Goal: Task Accomplishment & Management: Manage account settings

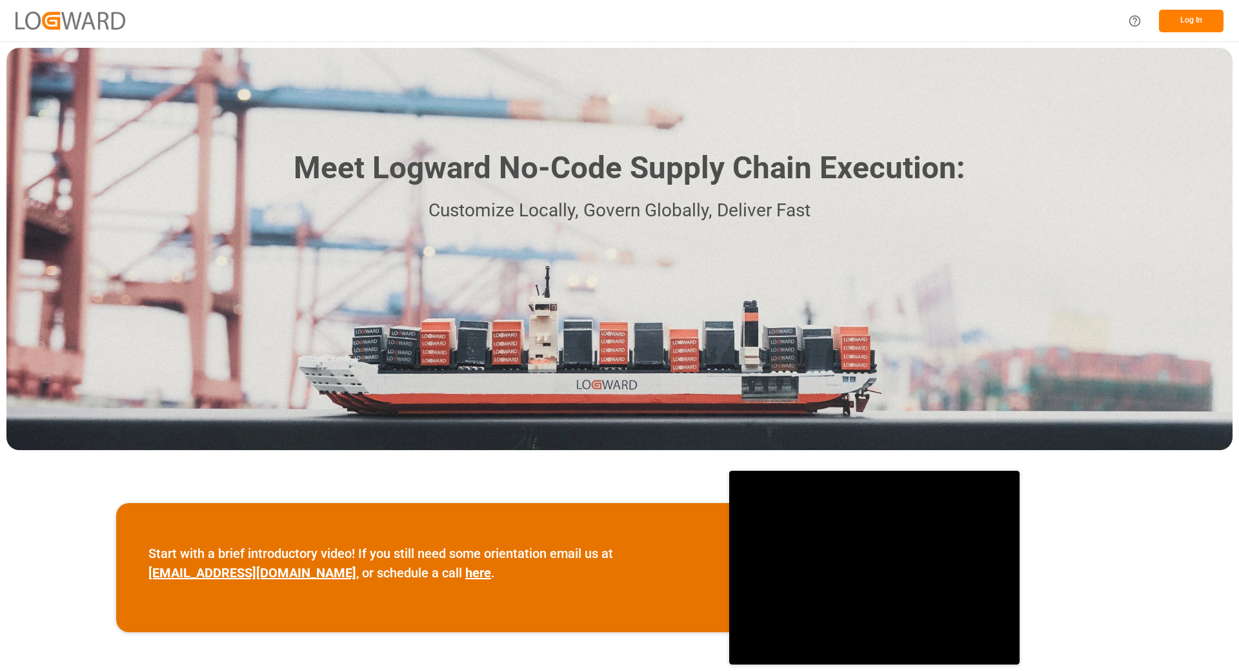
click at [1189, 19] on button "Log In" at bounding box center [1191, 21] width 65 height 23
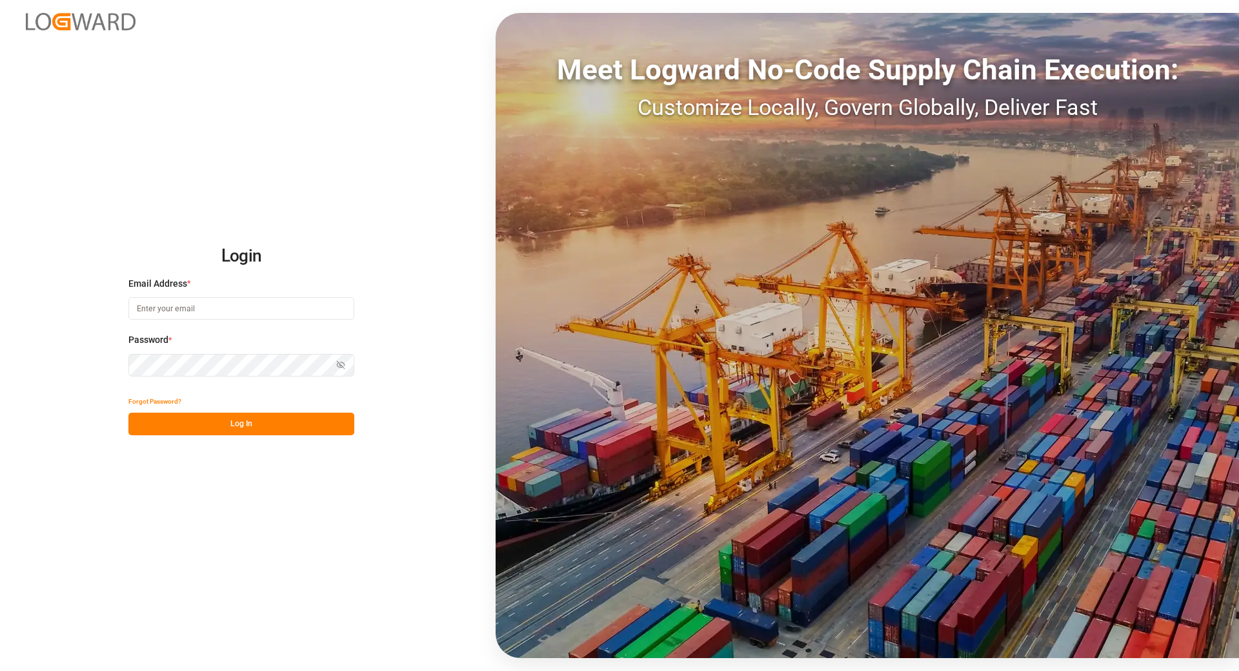
type input "[EMAIL_ADDRESS][DOMAIN_NAME]"
click at [198, 420] on button "Log In" at bounding box center [241, 423] width 226 height 23
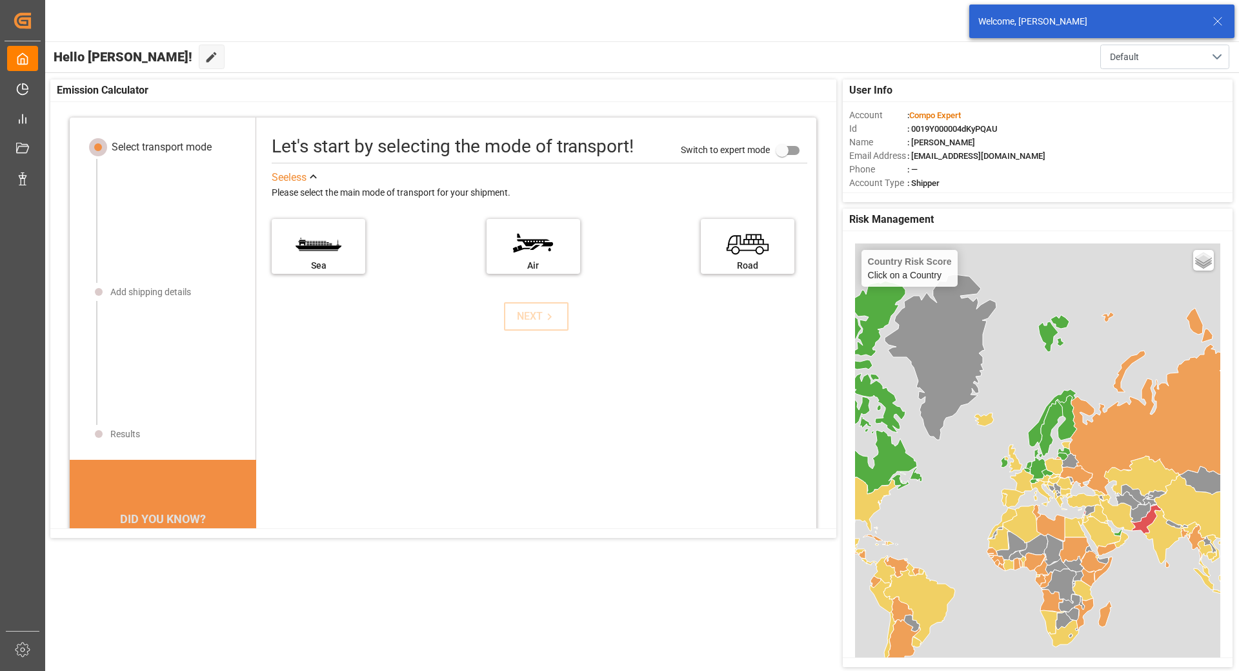
click at [1215, 21] on icon at bounding box center [1217, 21] width 15 height 15
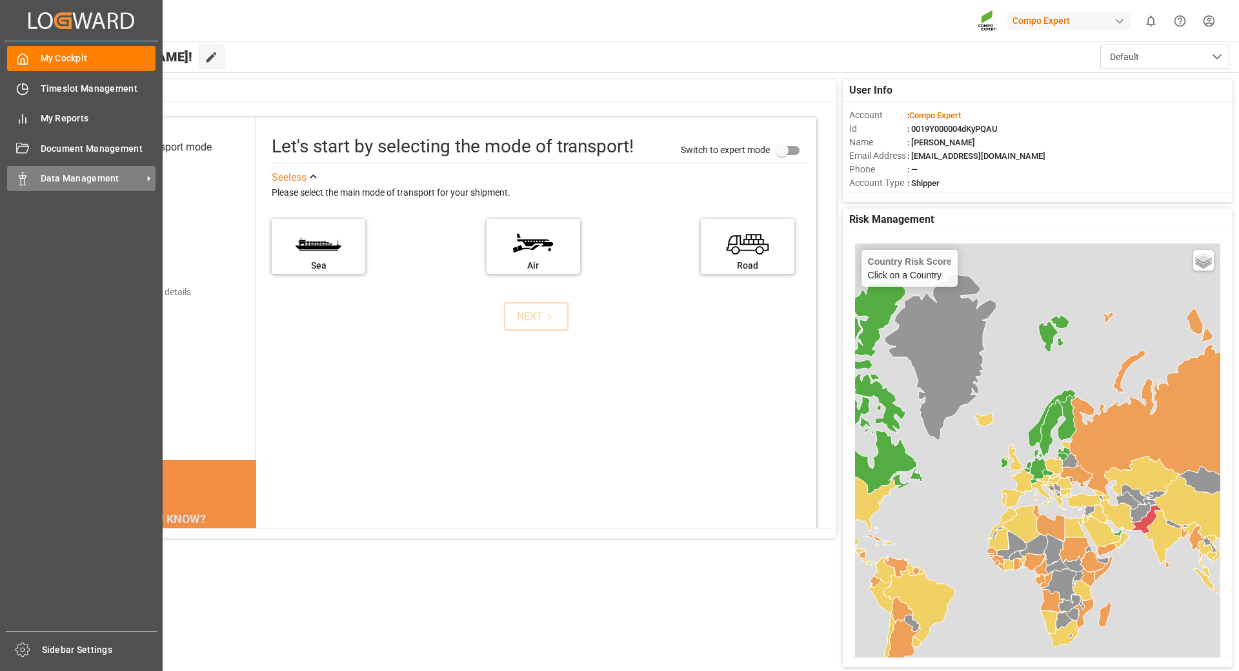
click at [72, 179] on span "Data Management" at bounding box center [92, 179] width 102 height 14
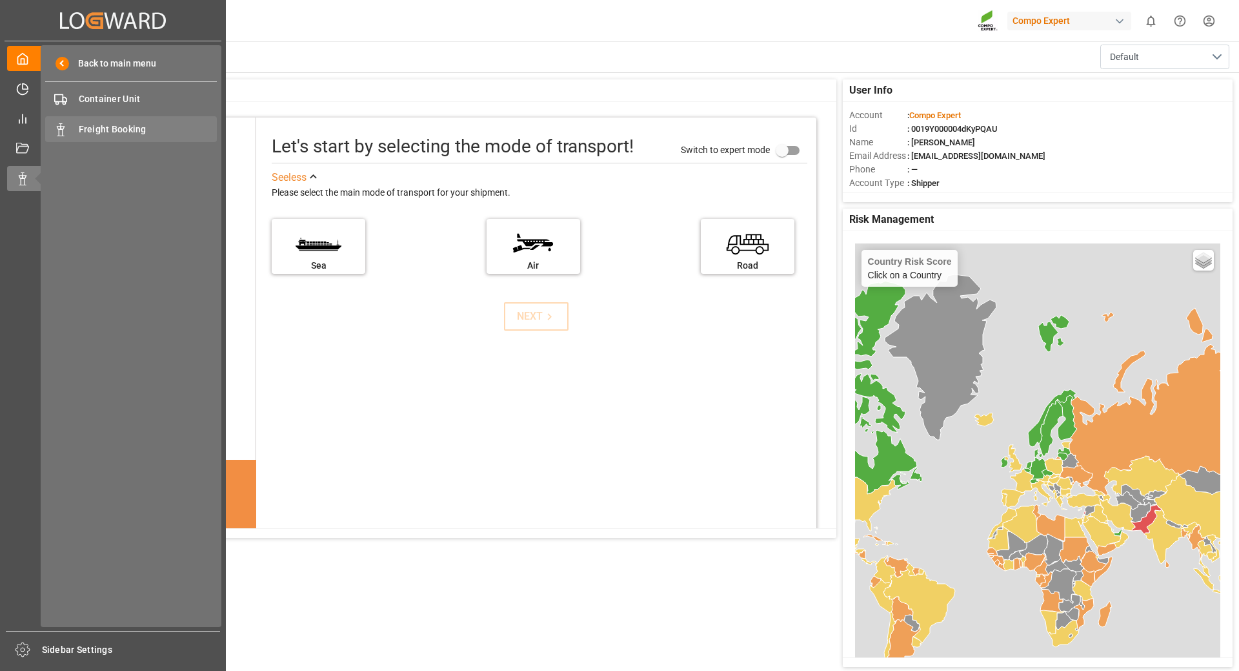
click at [111, 129] on span "Freight Booking" at bounding box center [148, 130] width 139 height 14
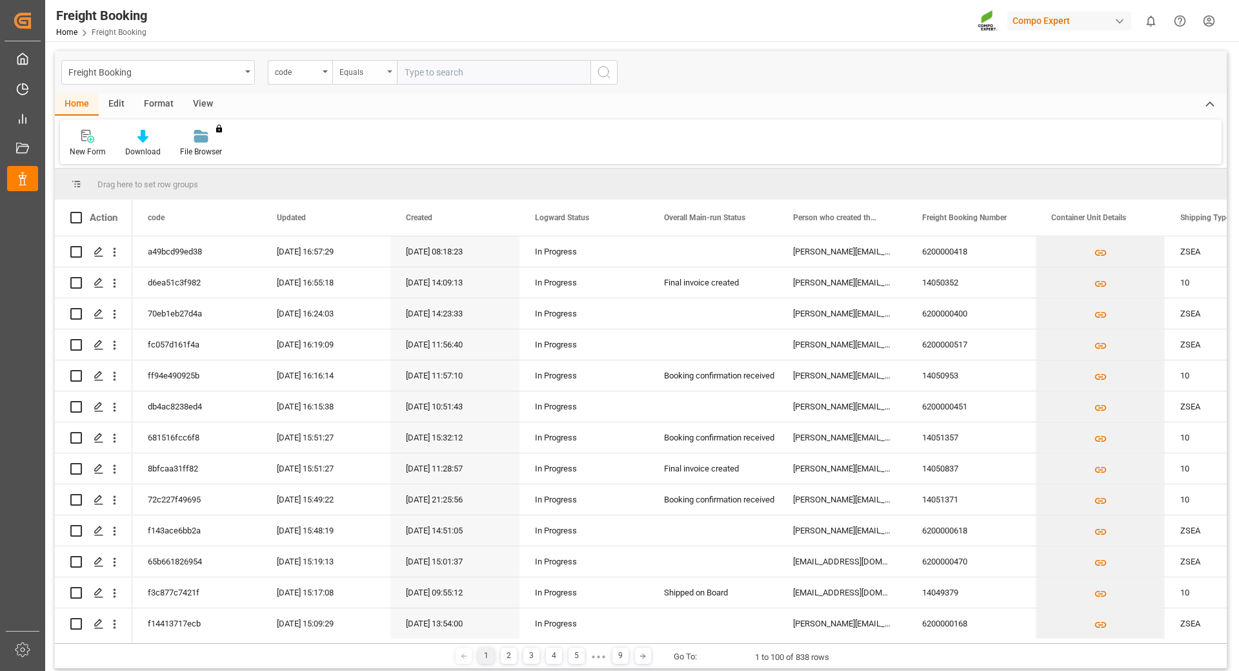
click at [391, 70] on div "Equals" at bounding box center [364, 72] width 65 height 25
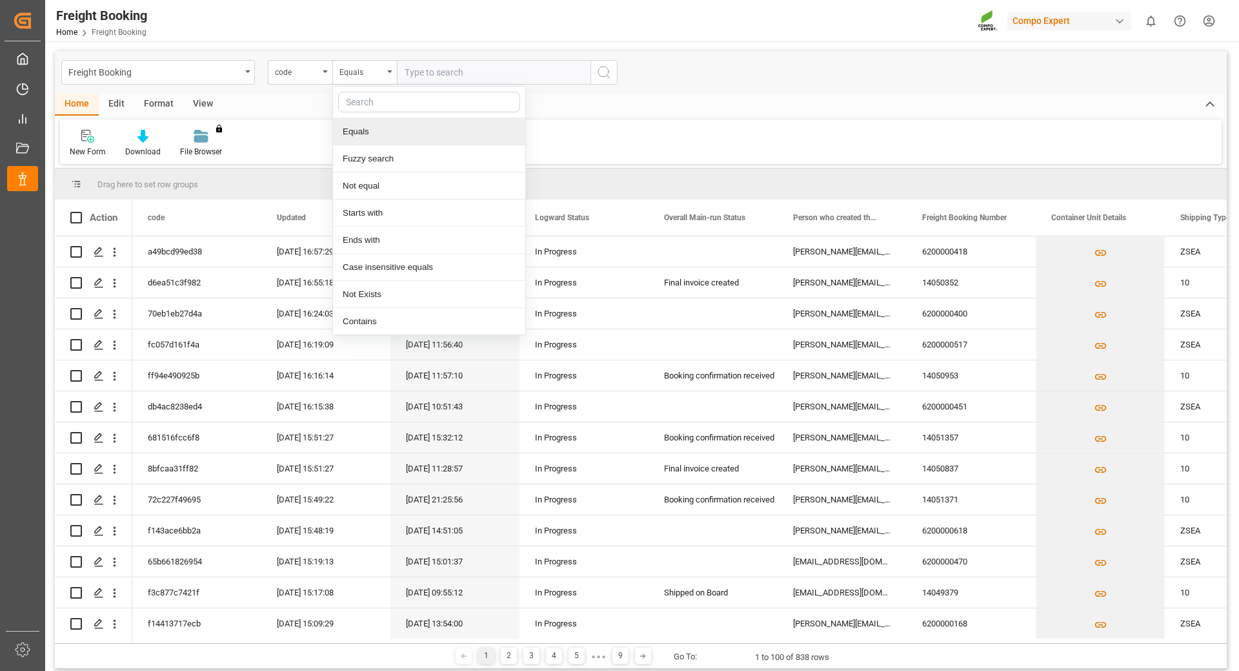
click at [379, 100] on input "text" at bounding box center [429, 102] width 182 height 21
click at [310, 72] on div "code" at bounding box center [297, 70] width 44 height 15
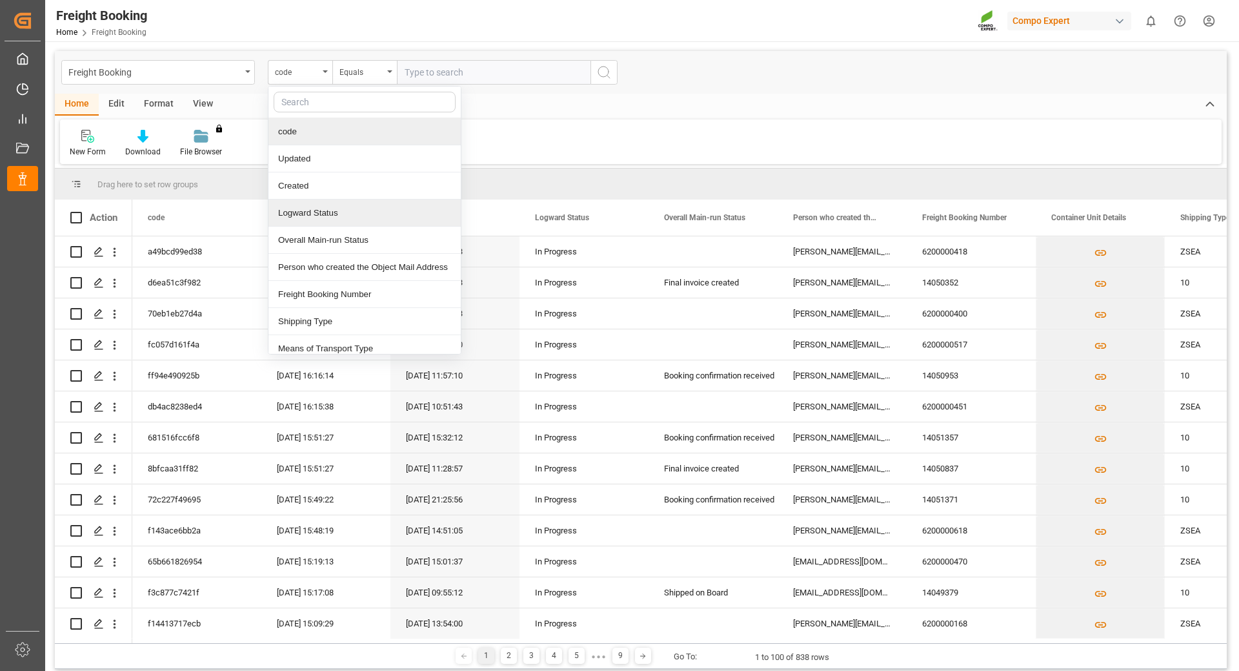
click at [312, 212] on div "Logward Status" at bounding box center [364, 212] width 192 height 27
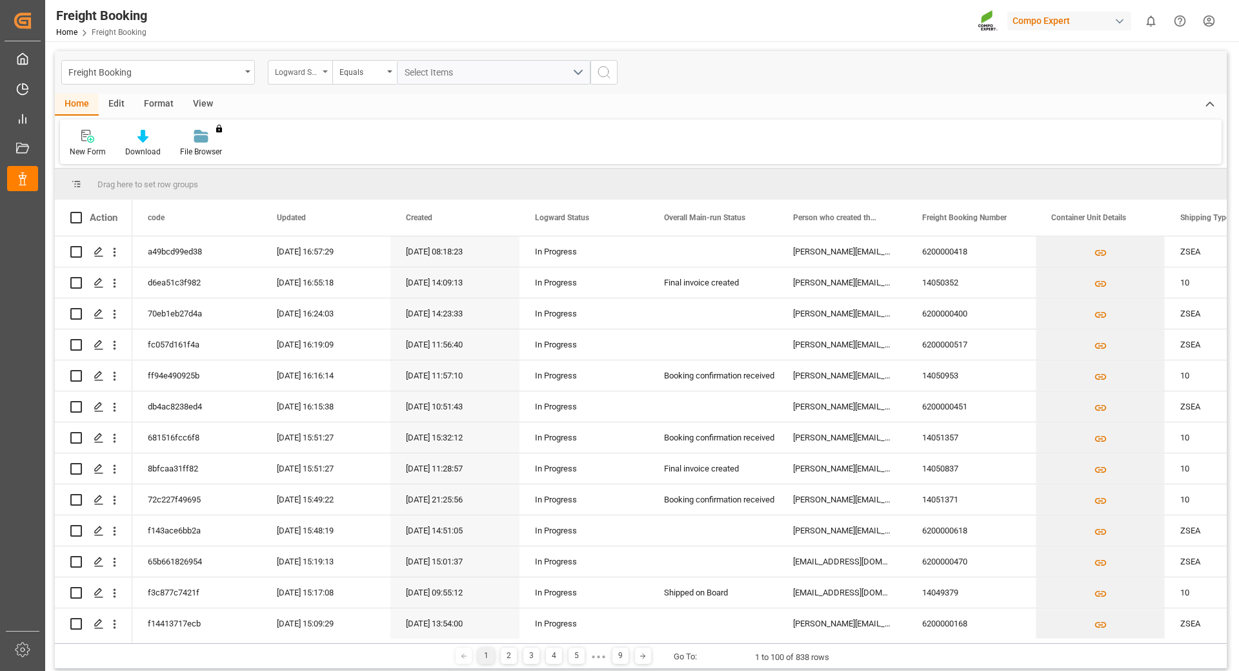
click at [319, 74] on div "Logward Status" at bounding box center [300, 72] width 65 height 25
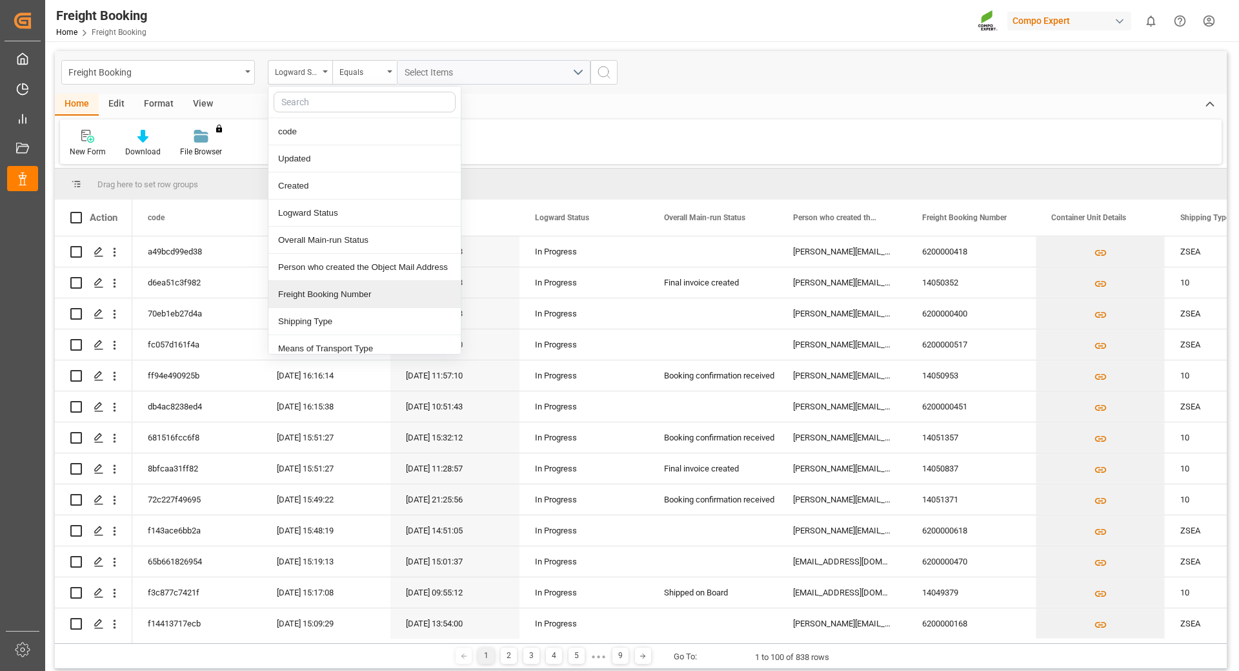
click at [326, 296] on div "Freight Booking Number" at bounding box center [364, 294] width 192 height 27
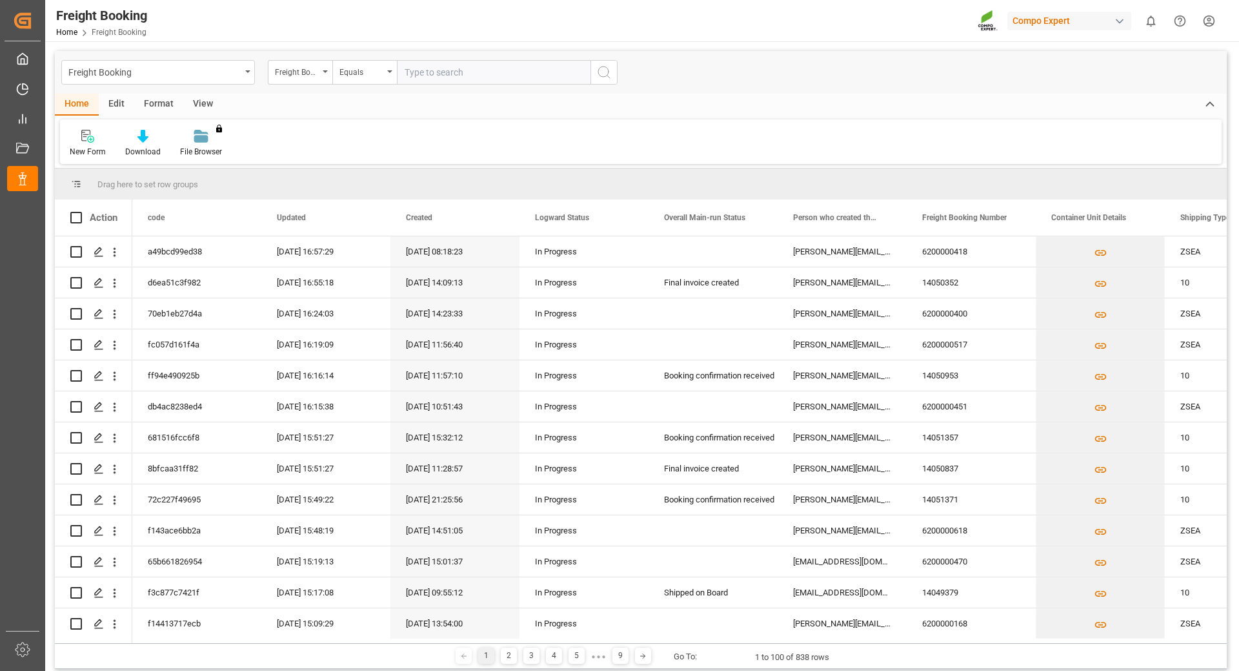
click at [422, 69] on input "text" at bounding box center [494, 72] width 194 height 25
click at [475, 80] on input "text" at bounding box center [494, 72] width 194 height 25
click at [521, 75] on input "text" at bounding box center [494, 72] width 194 height 25
paste input "6200000411"
type input "6200000411"
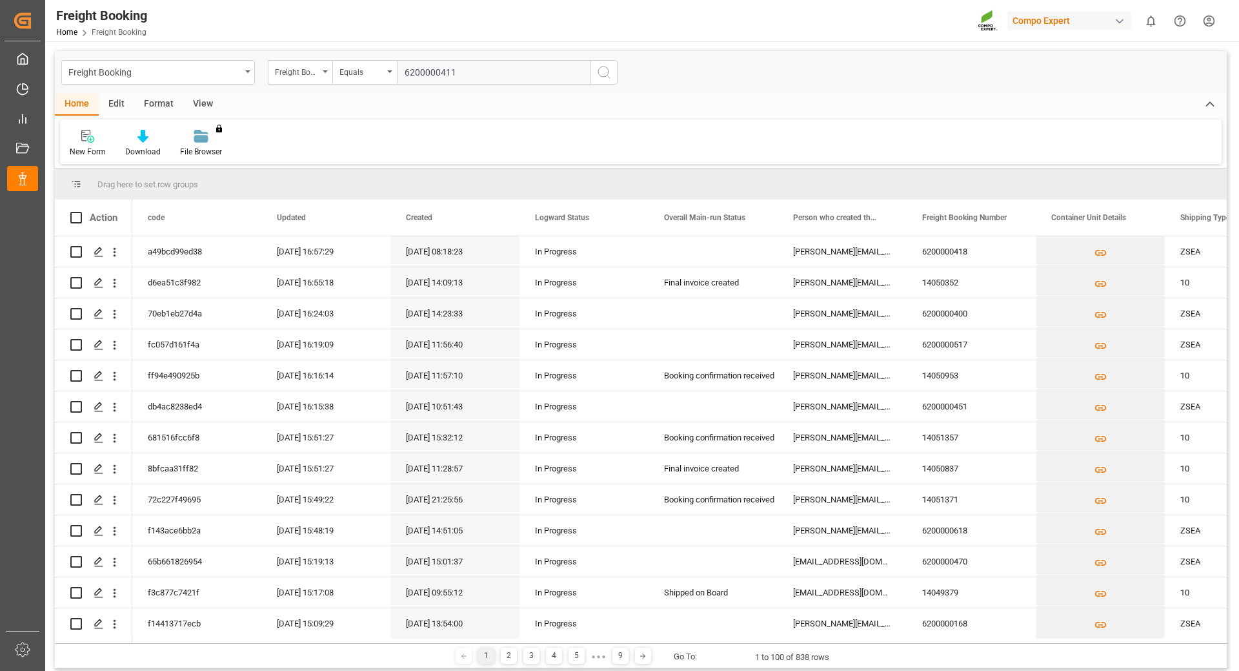
click at [605, 68] on icon "search button" at bounding box center [603, 72] width 15 height 15
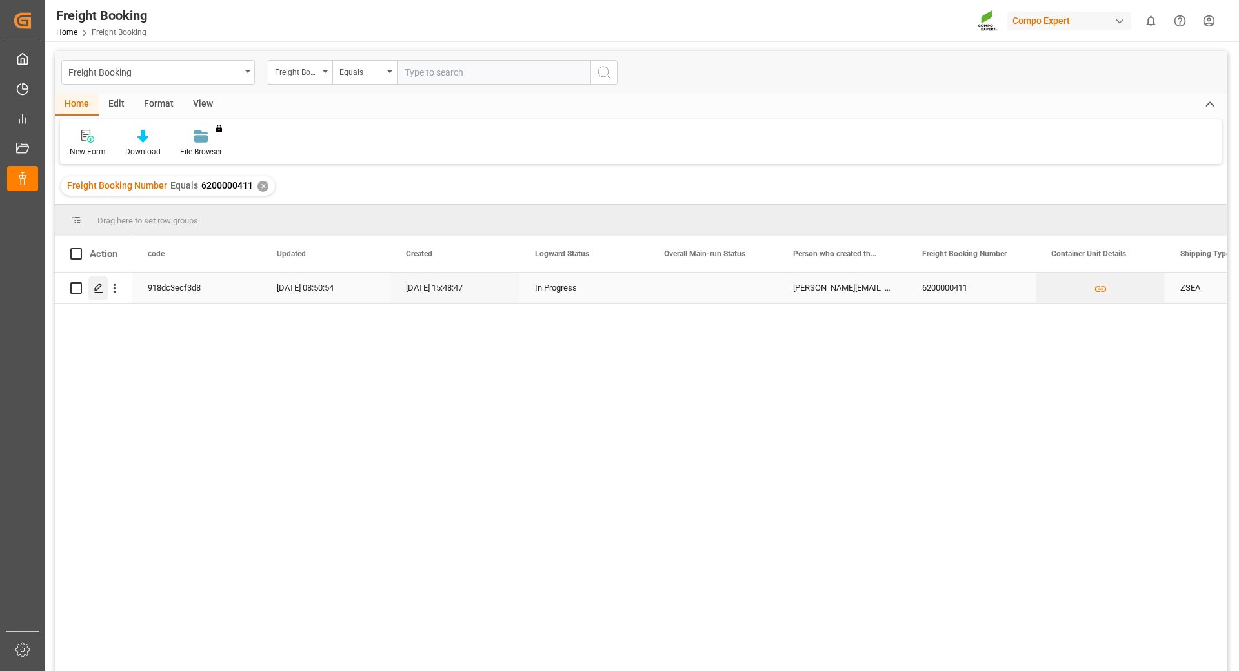
click at [96, 292] on icon "Press SPACE to select this row." at bounding box center [99, 288] width 10 height 10
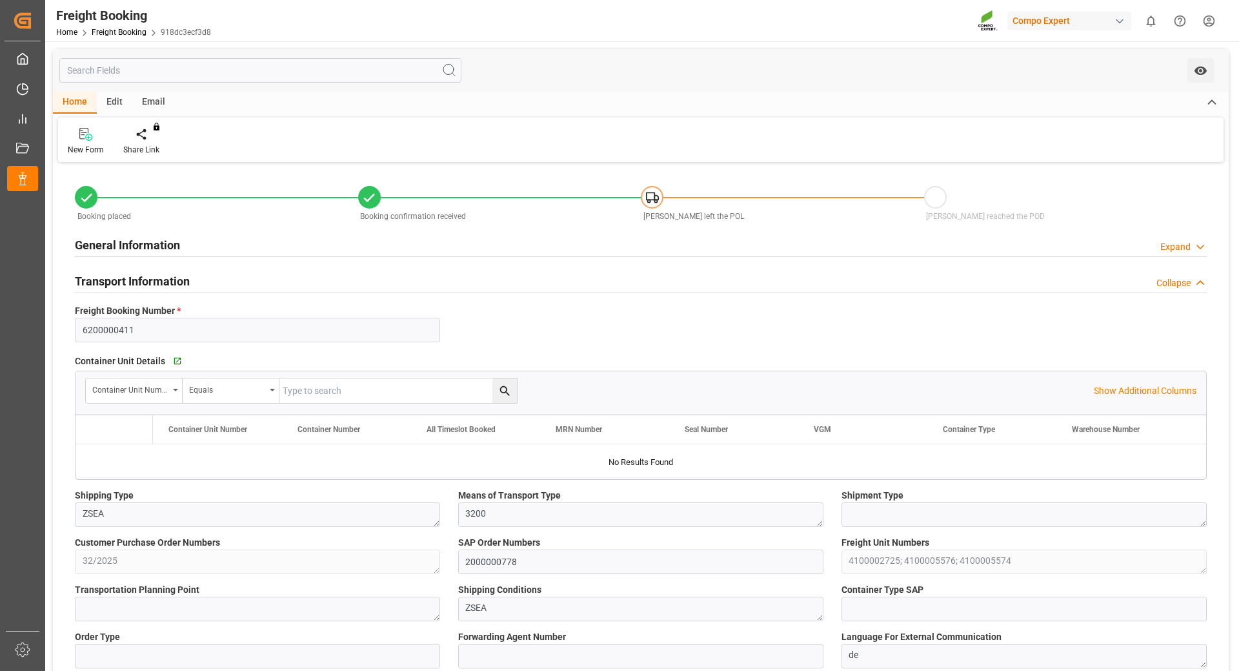
type input "Hapag [PERSON_NAME]"
type input "Hapag Lloyd Aktiengesellschaft"
type input "9723277"
type input "9974541"
type input "BEANR"
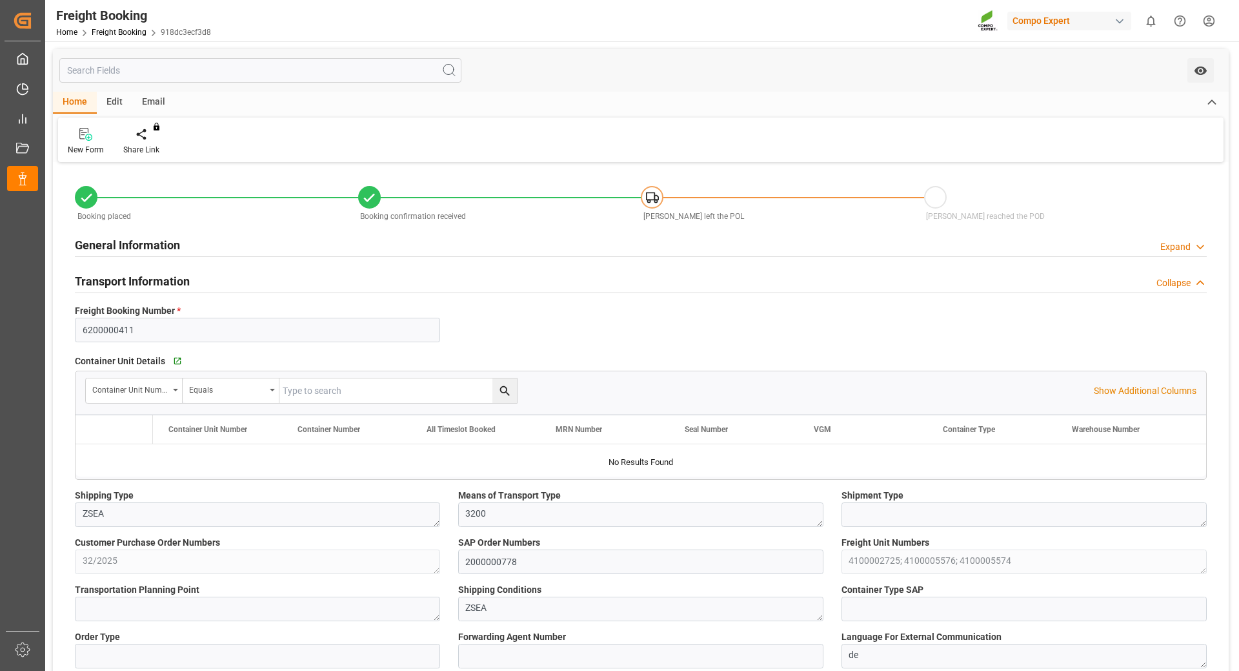
type input "ECPSJ"
type input "0"
type input "28524"
type input "[DATE] 01:00"
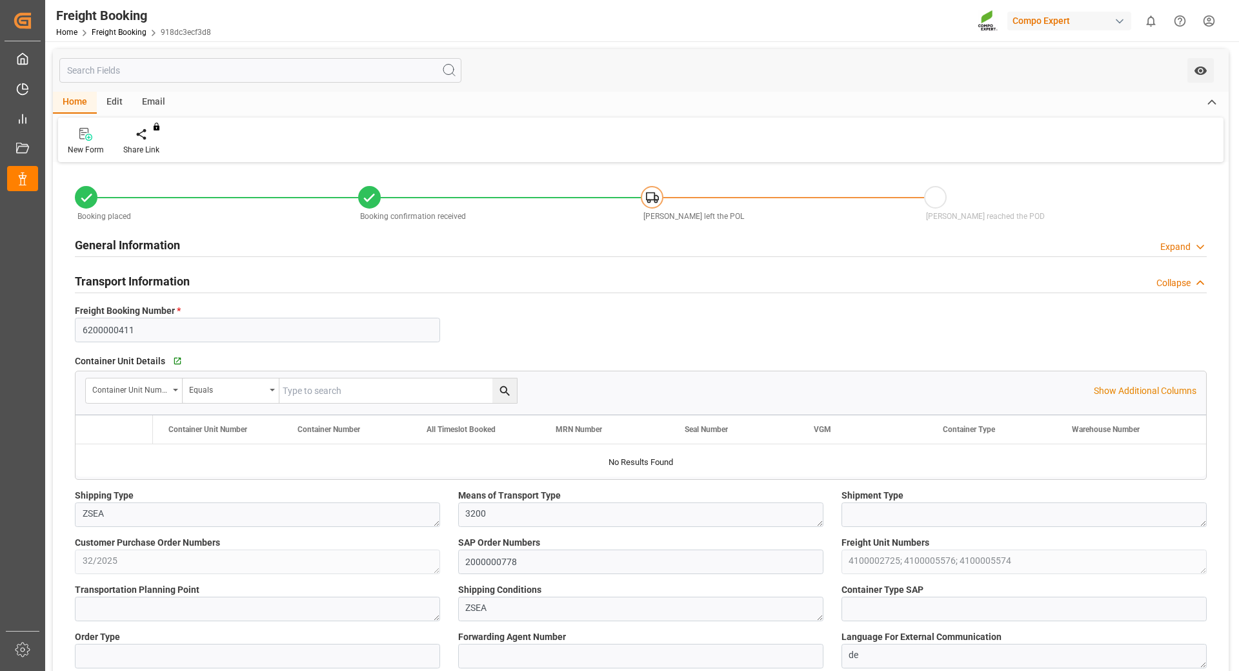
type input "[DATE] 06:00"
type input "[DATE] 12:00"
type input "[DATE] 15:48"
type input "[DATE] 16:09"
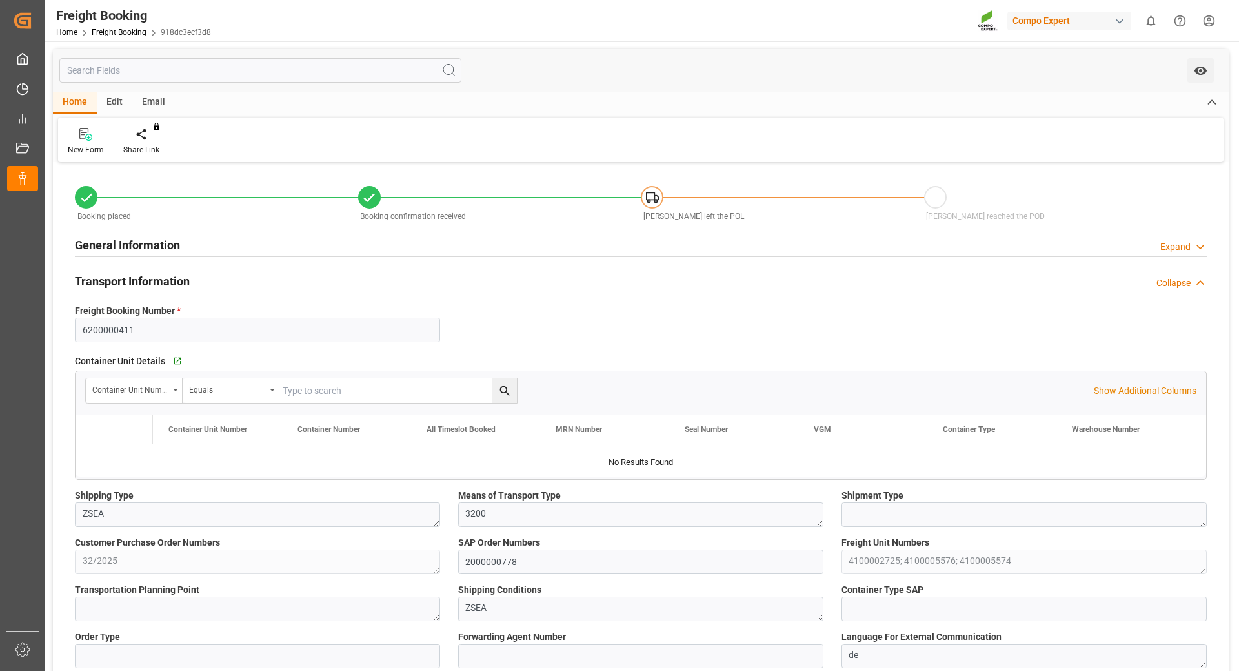
type input "[DATE] 16:09"
type input "[DATE] 10:59"
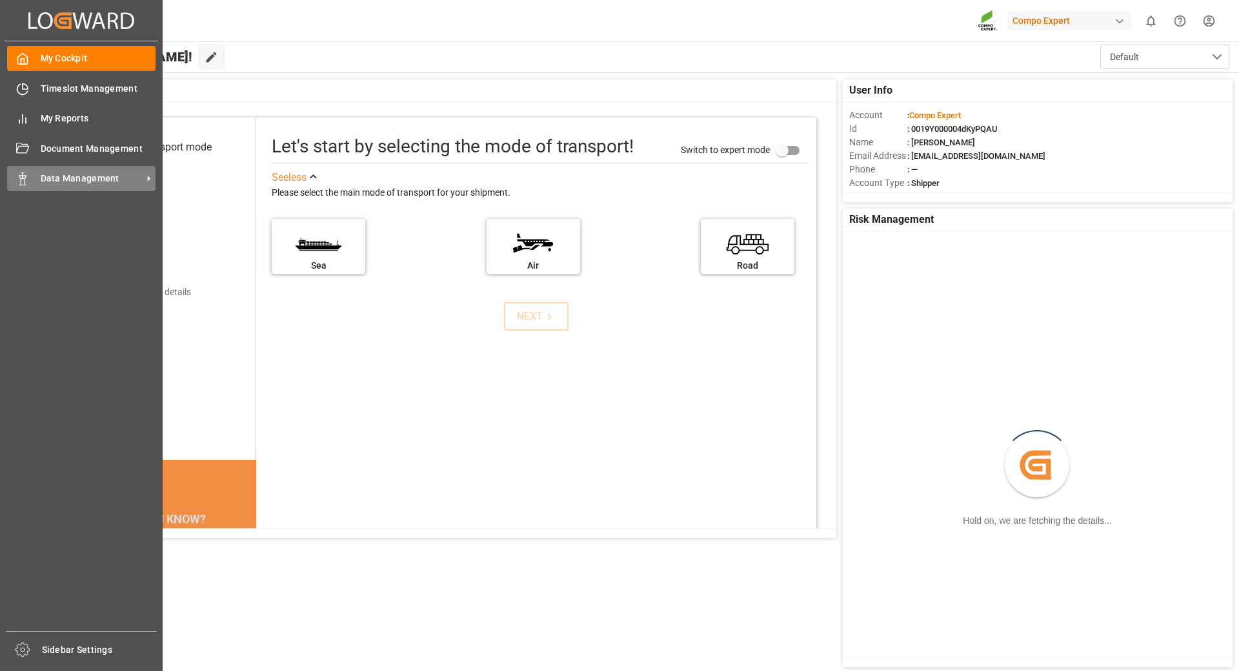
click at [92, 180] on span "Data Management" at bounding box center [92, 179] width 102 height 14
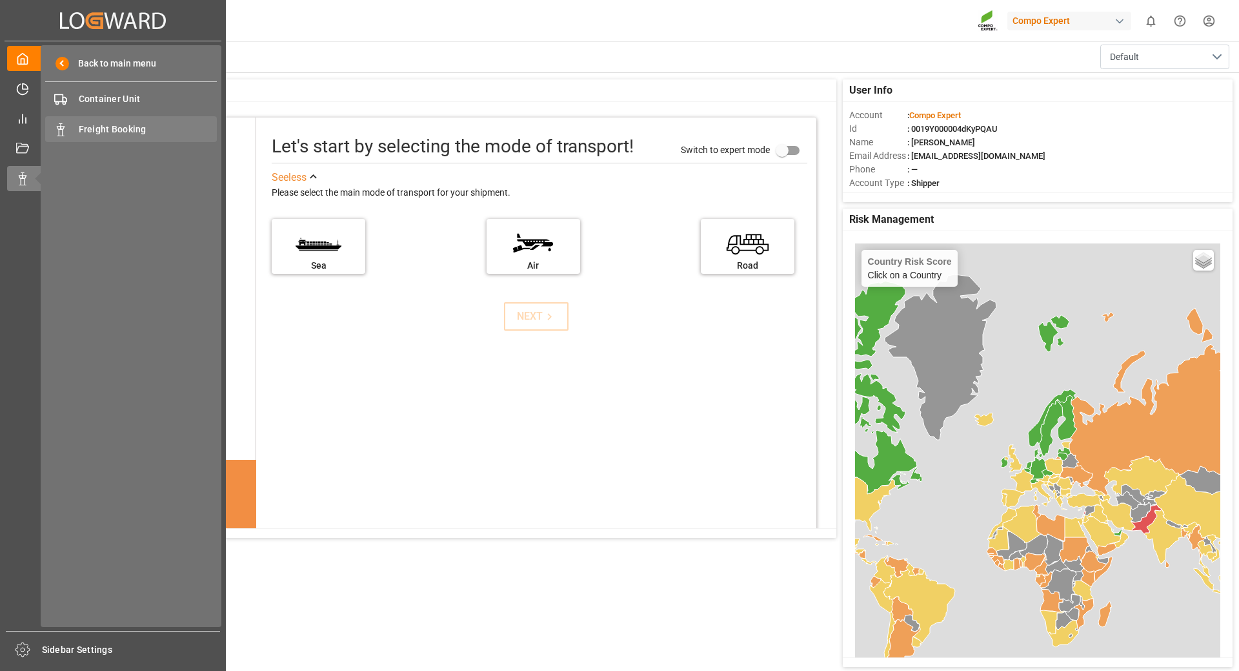
click at [121, 128] on span "Freight Booking" at bounding box center [148, 130] width 139 height 14
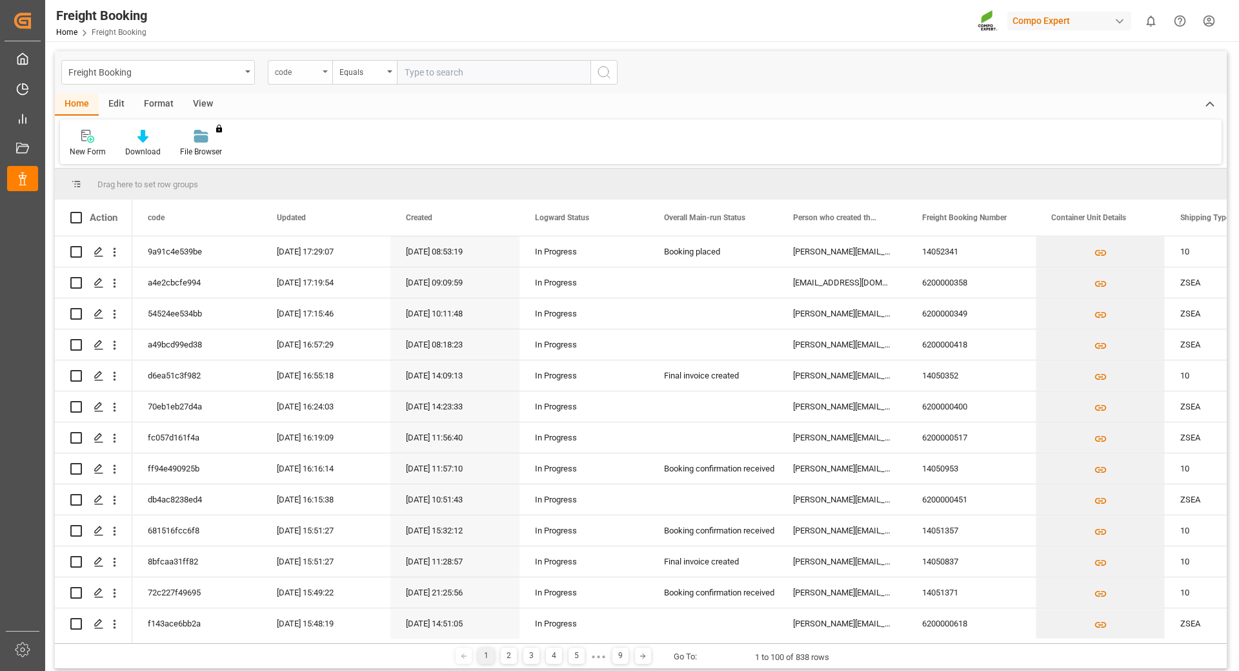
click at [330, 72] on div "code" at bounding box center [300, 72] width 65 height 25
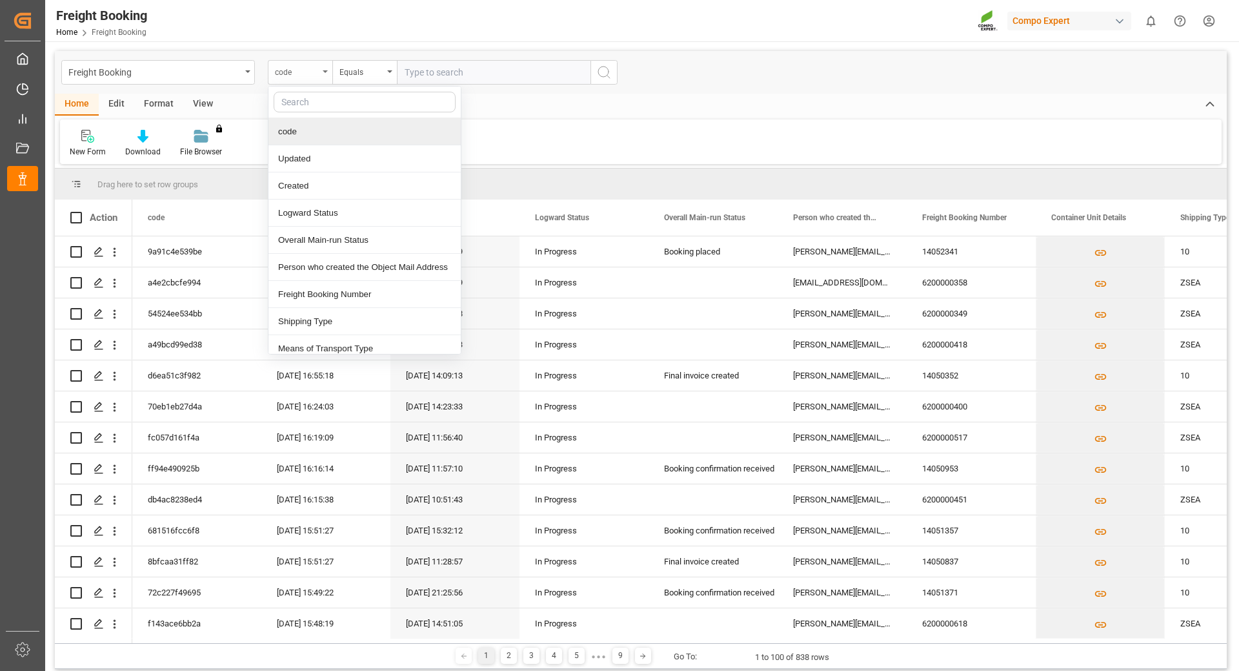
click at [326, 68] on div "code" at bounding box center [300, 72] width 65 height 25
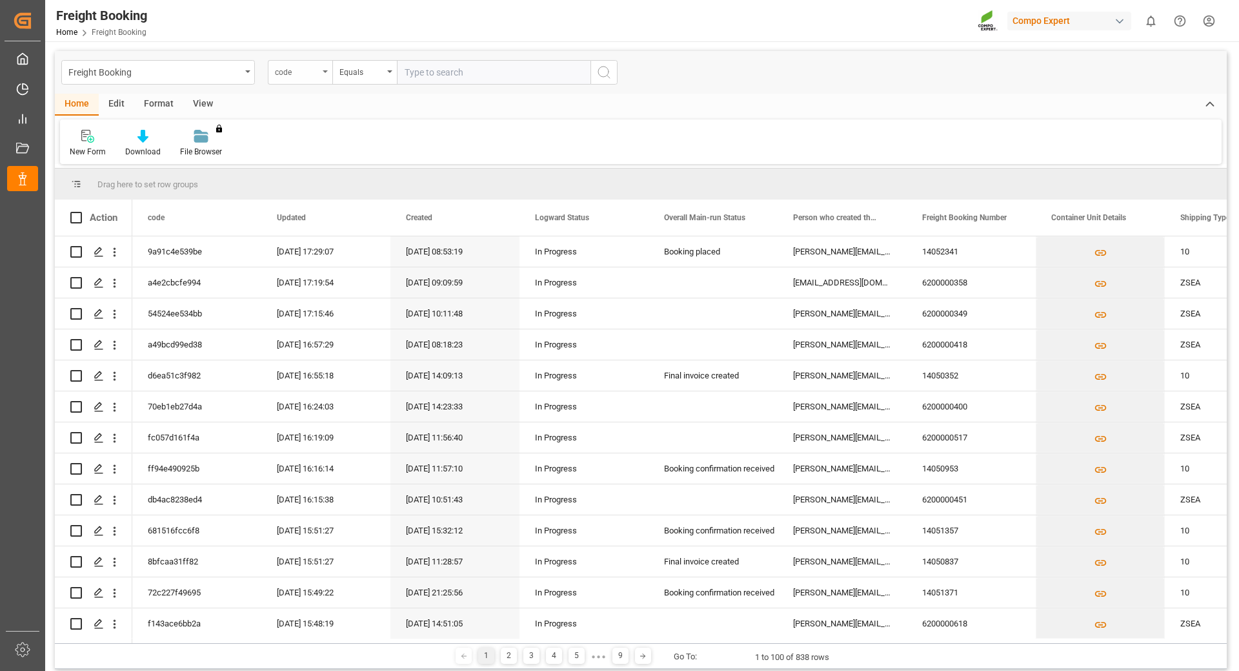
click at [316, 70] on div "code" at bounding box center [297, 70] width 44 height 15
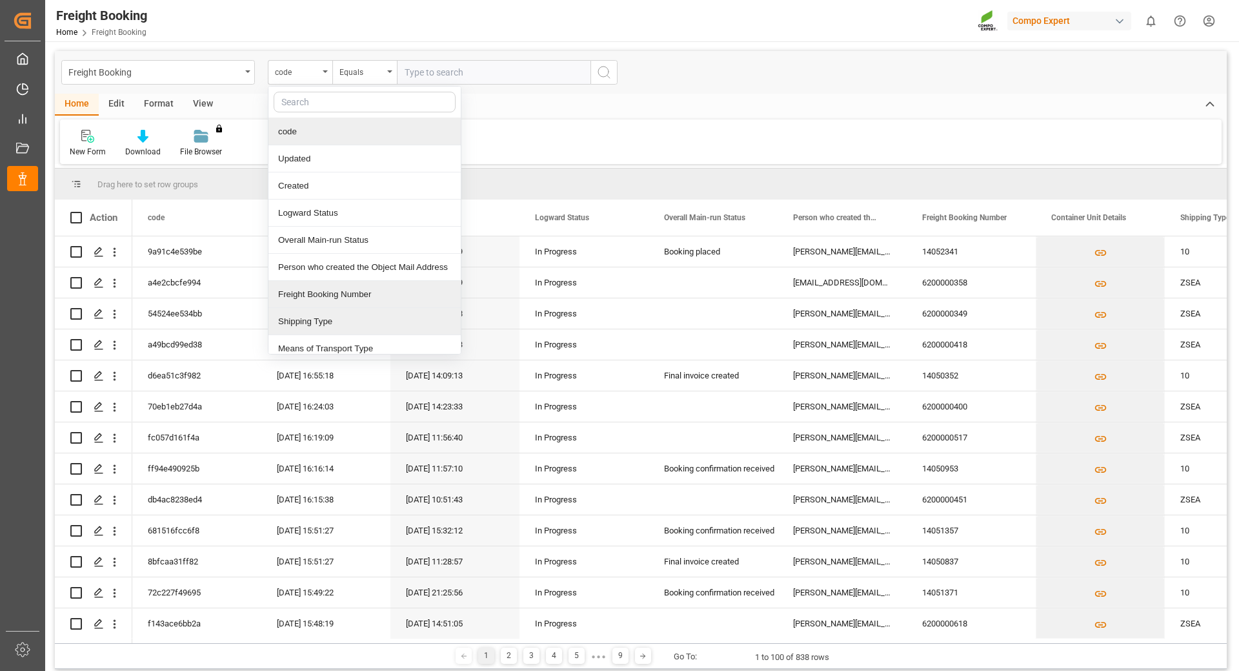
click at [326, 291] on div "Freight Booking Number" at bounding box center [364, 294] width 192 height 27
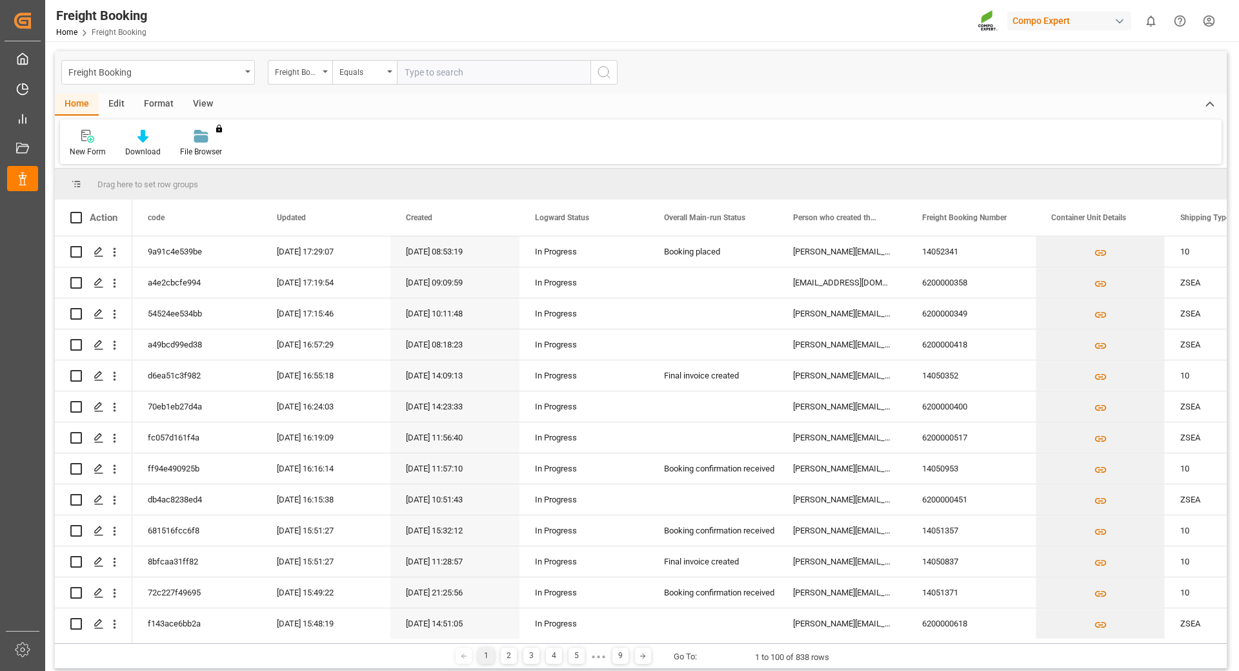
click at [421, 61] on input "text" at bounding box center [494, 72] width 194 height 25
click at [481, 72] on input "text" at bounding box center [494, 72] width 194 height 25
paste input "6200000504"
type input "6200000504"
click at [606, 70] on icon "search button" at bounding box center [603, 72] width 15 height 15
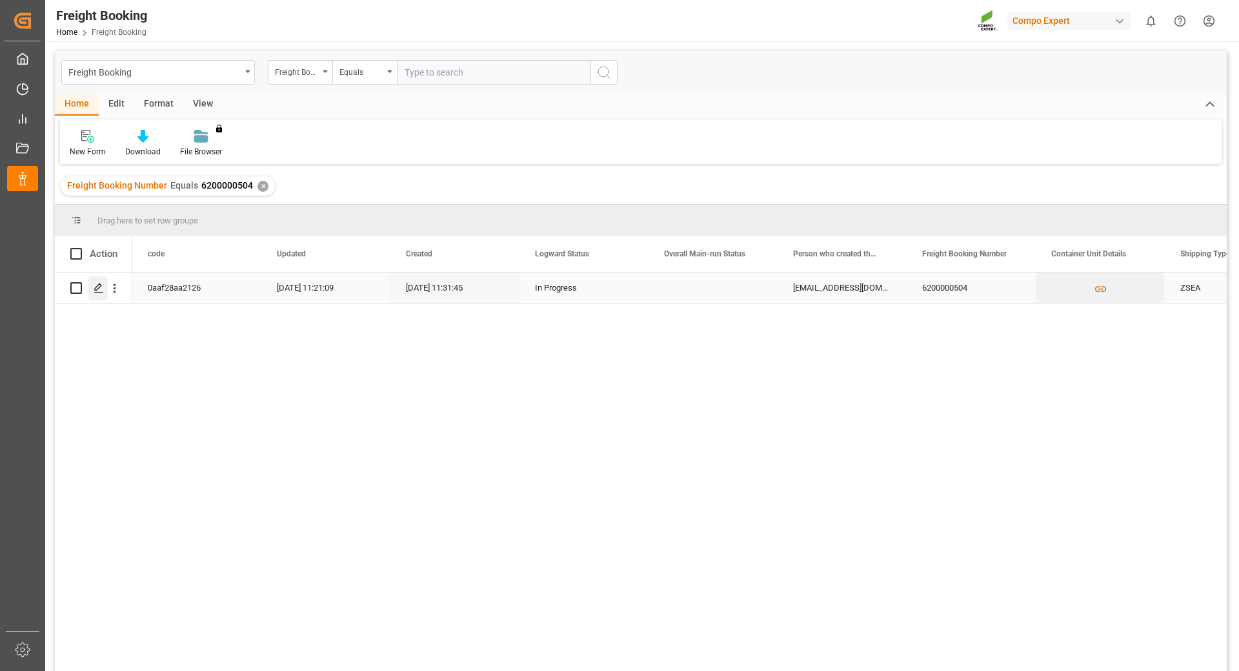
click at [98, 285] on icon "Press SPACE to select this row." at bounding box center [99, 288] width 10 height 10
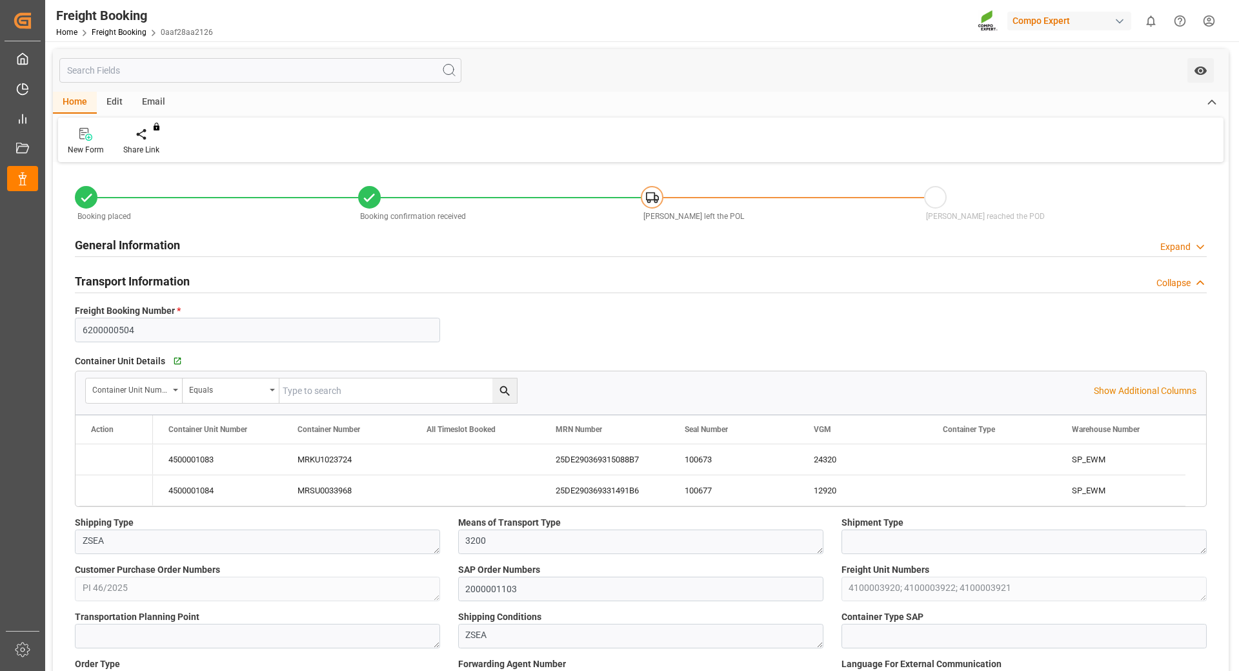
type input "Maersk"
type input "Maersk Line AS"
type input "9215311"
type input "BEANR"
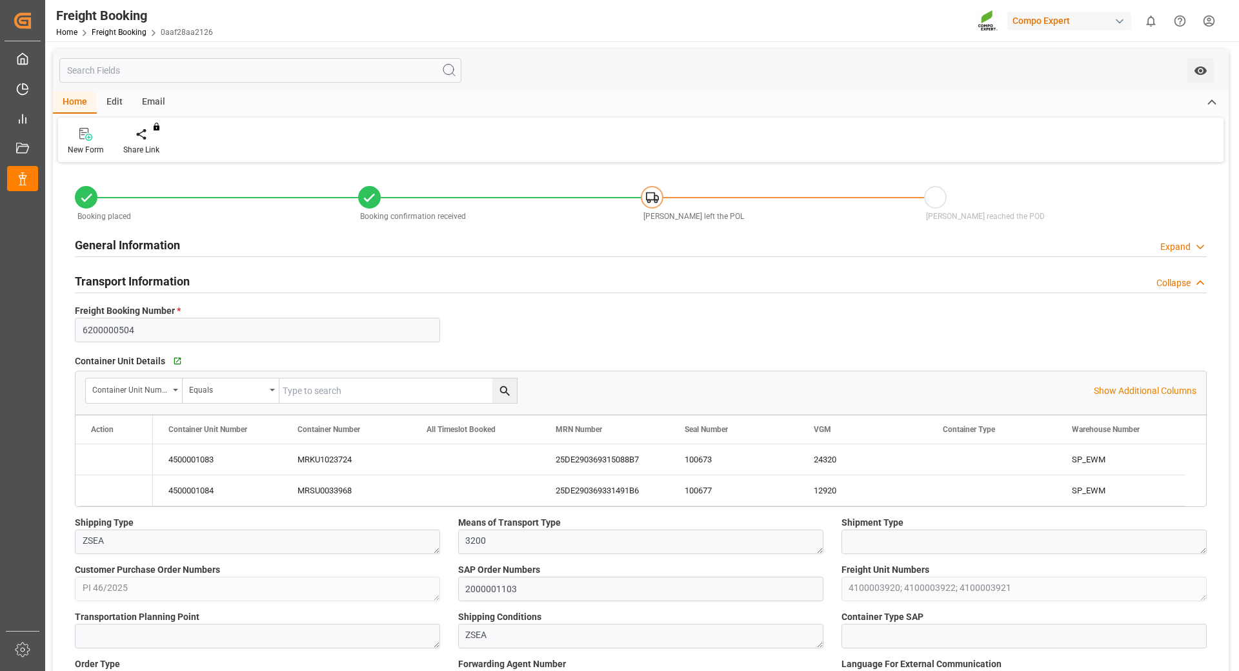
type input "TRIZM"
type input "0"
type input "105976.9"
type input "19.09.2025 01:00"
type input "[DATE] 01:00"
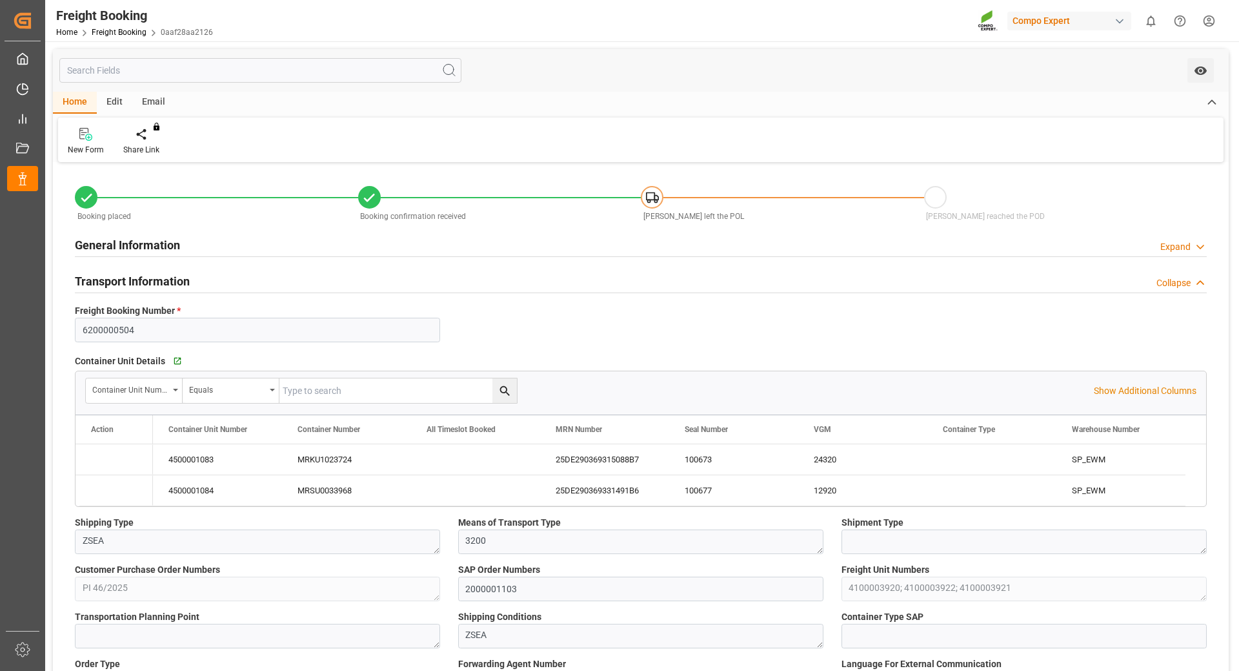
type input "11.10.2025 01:00"
type input "26.09.2025 09:00"
type input "11.10.2025 03:00"
type input "19.08.2025 11:31"
type input "19.08.2025 11:33"
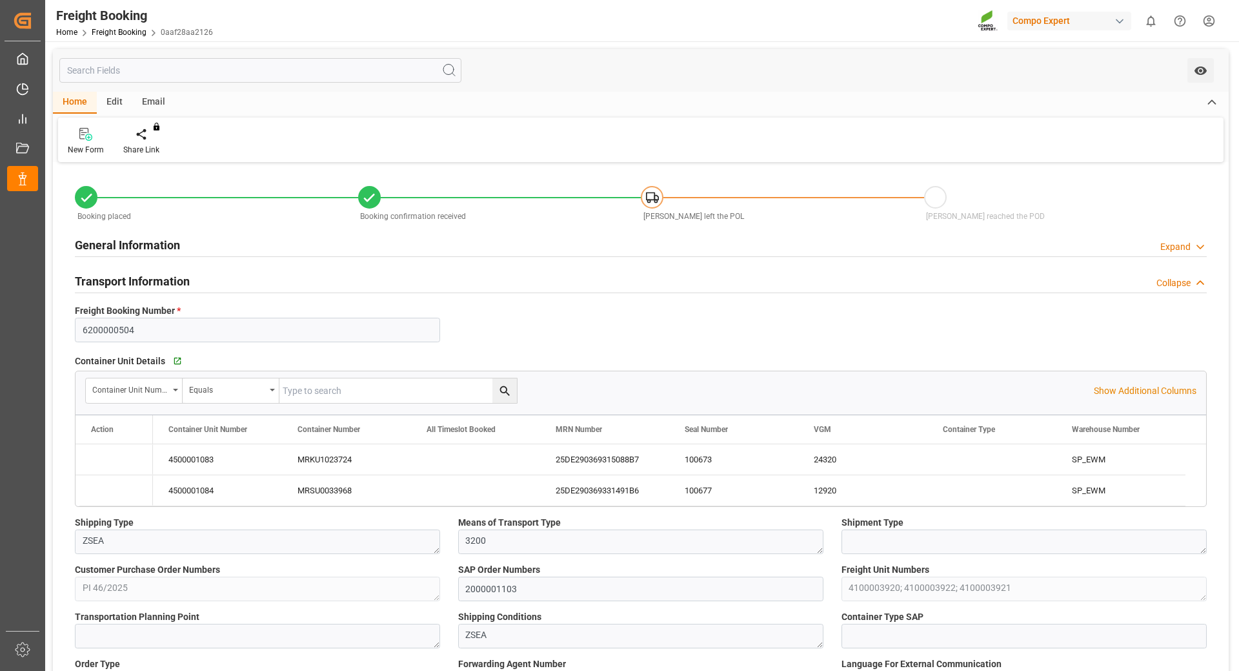
type input "19.08.2025 11:33"
type input "05.09.2025 12:06"
type input "19.09.2025 13:20"
